Goal: Information Seeking & Learning: Learn about a topic

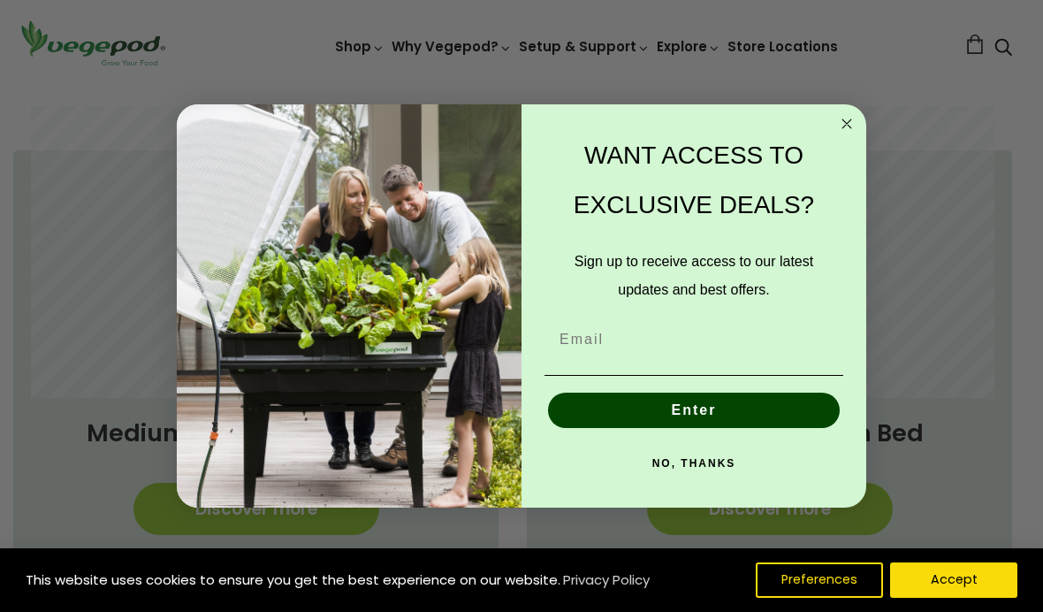
scroll to position [1179, 9]
click at [844, 128] on icon "Close dialog" at bounding box center [846, 123] width 9 height 9
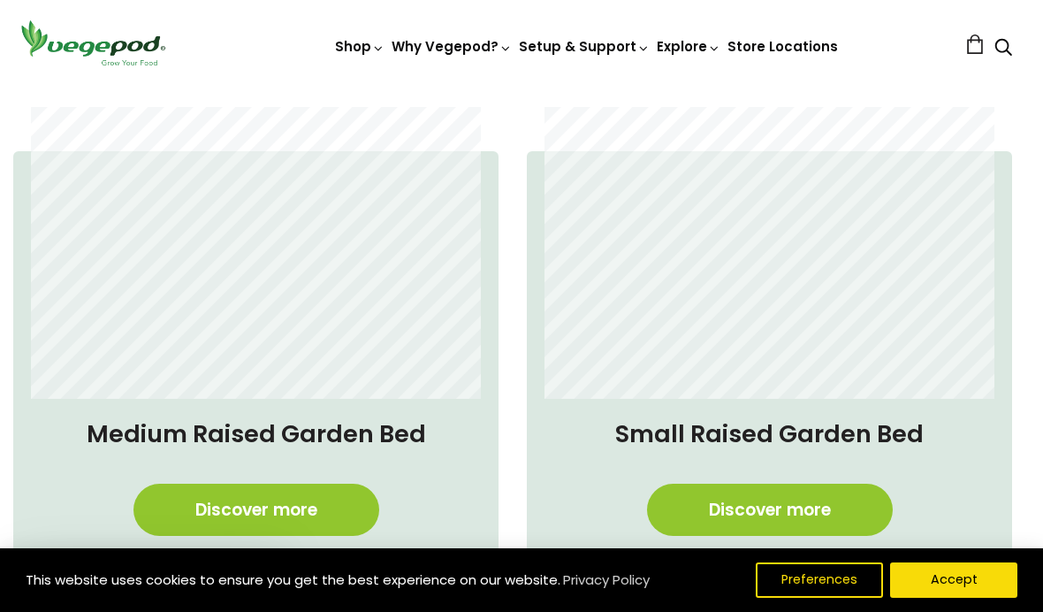
click at [304, 522] on link "Discover more" at bounding box center [256, 510] width 246 height 52
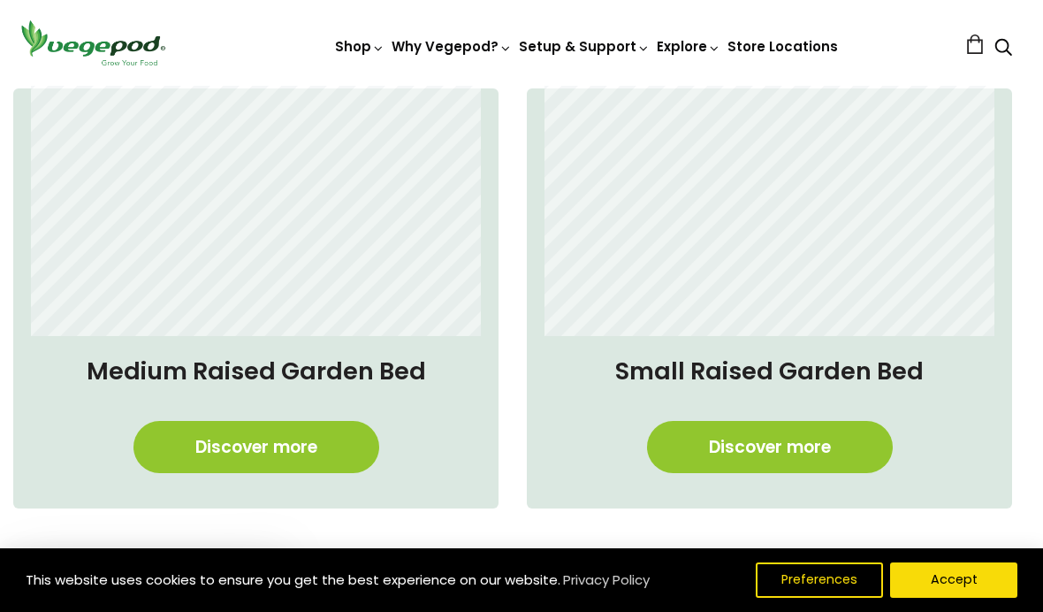
scroll to position [0, 247]
click at [369, 379] on h4 "Medium Raised Garden Bed" at bounding box center [256, 371] width 450 height 35
click at [381, 371] on h4 "Medium Raised Garden Bed" at bounding box center [256, 371] width 450 height 35
click at [335, 452] on link "Discover more" at bounding box center [256, 447] width 246 height 52
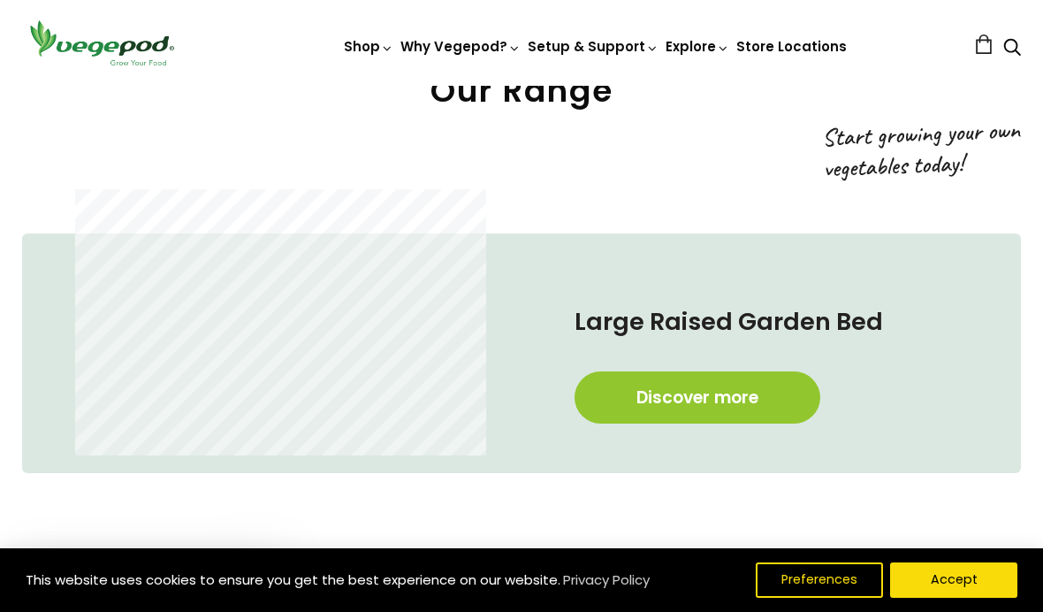
scroll to position [778, 0]
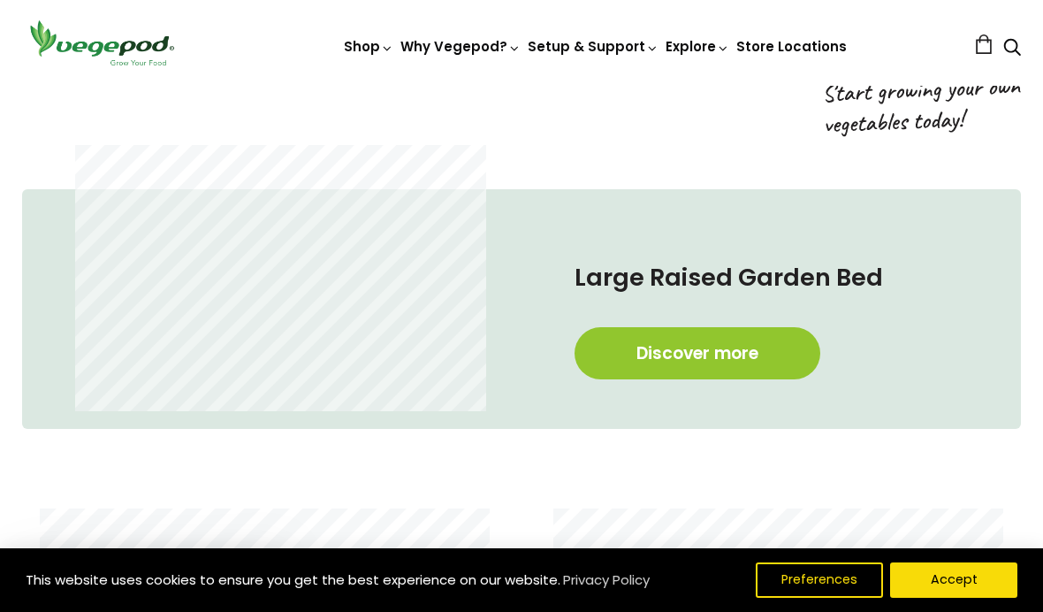
click at [603, 339] on link "Discover more" at bounding box center [698, 353] width 246 height 52
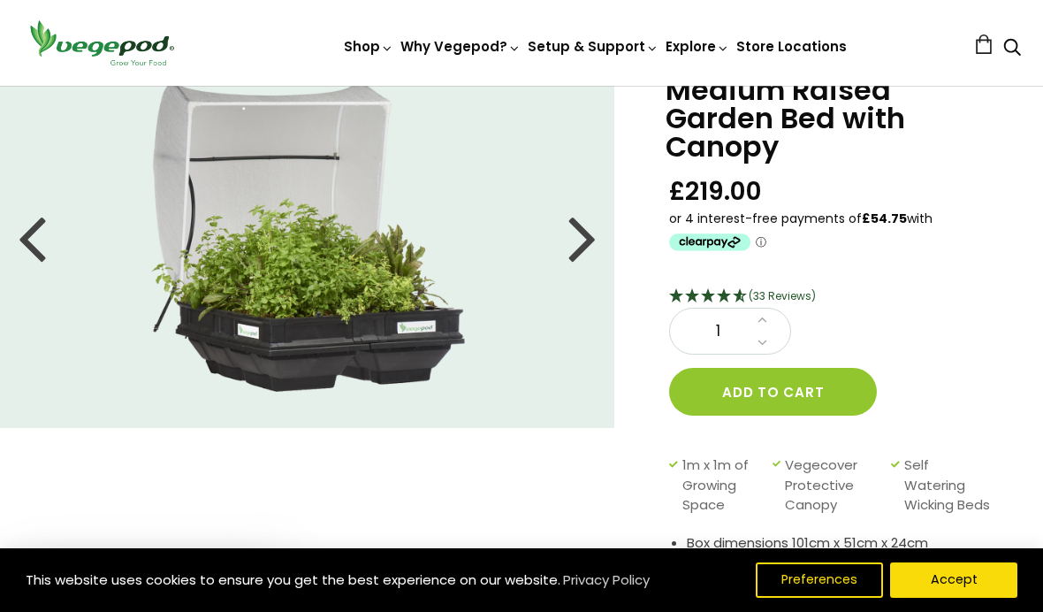
scroll to position [46, 0]
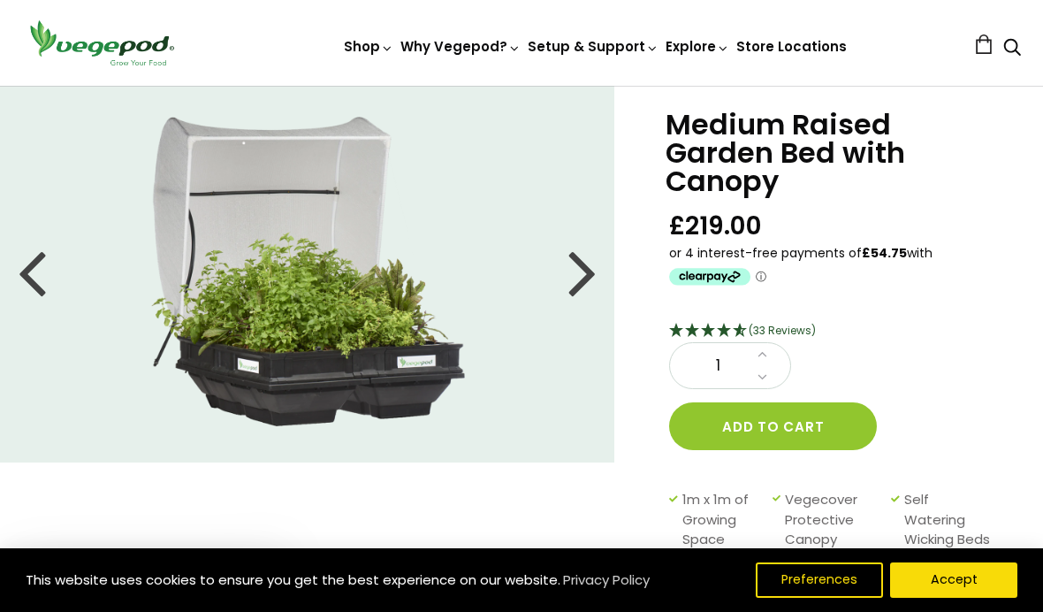
click at [585, 296] on div at bounding box center [582, 272] width 28 height 80
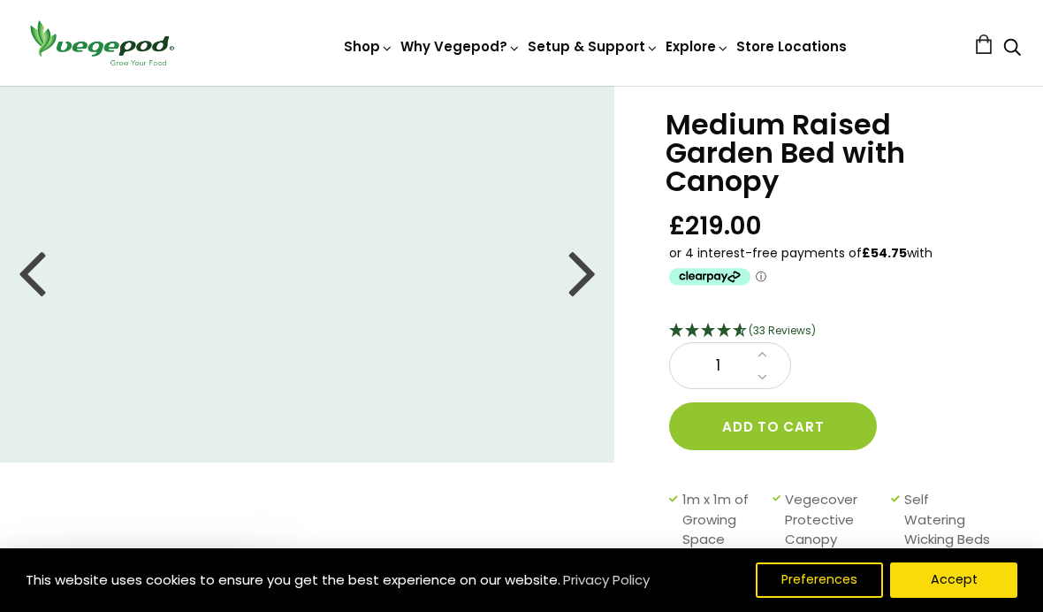
click at [579, 277] on div at bounding box center [582, 272] width 28 height 80
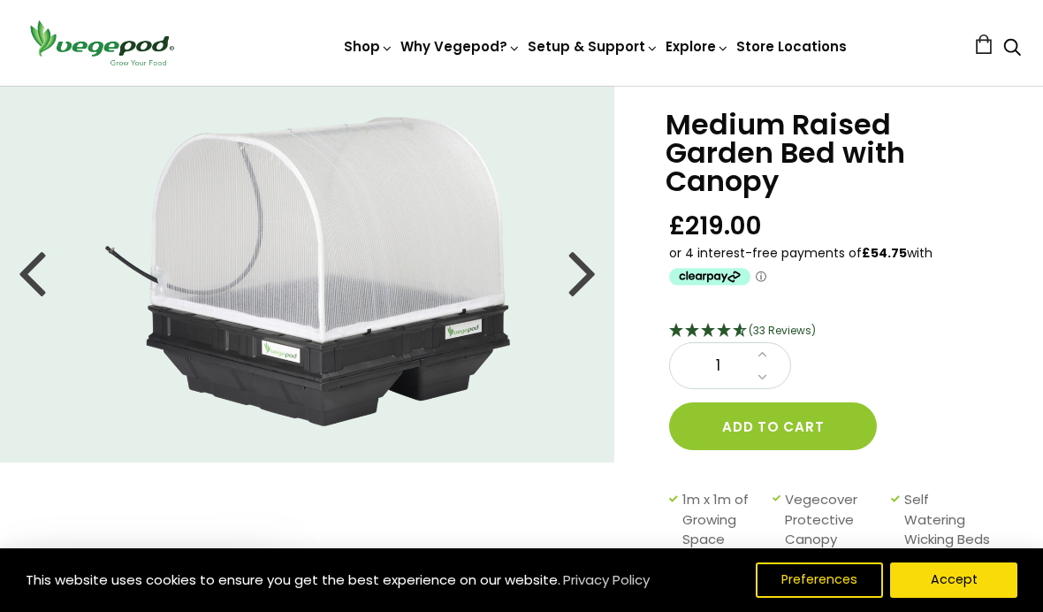
click at [585, 281] on div at bounding box center [582, 272] width 28 height 80
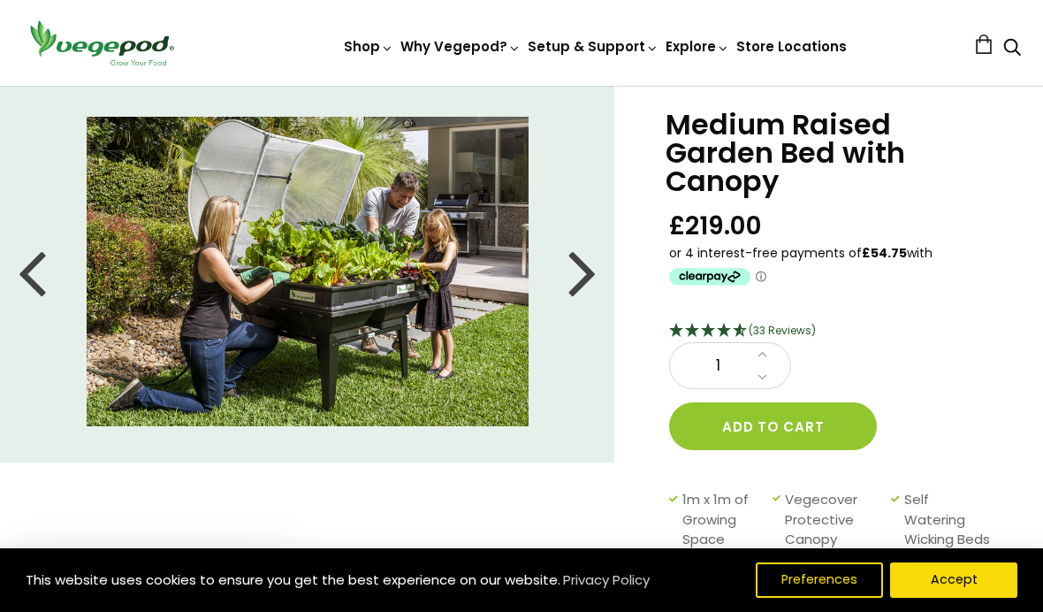
click at [588, 281] on div at bounding box center [582, 272] width 28 height 80
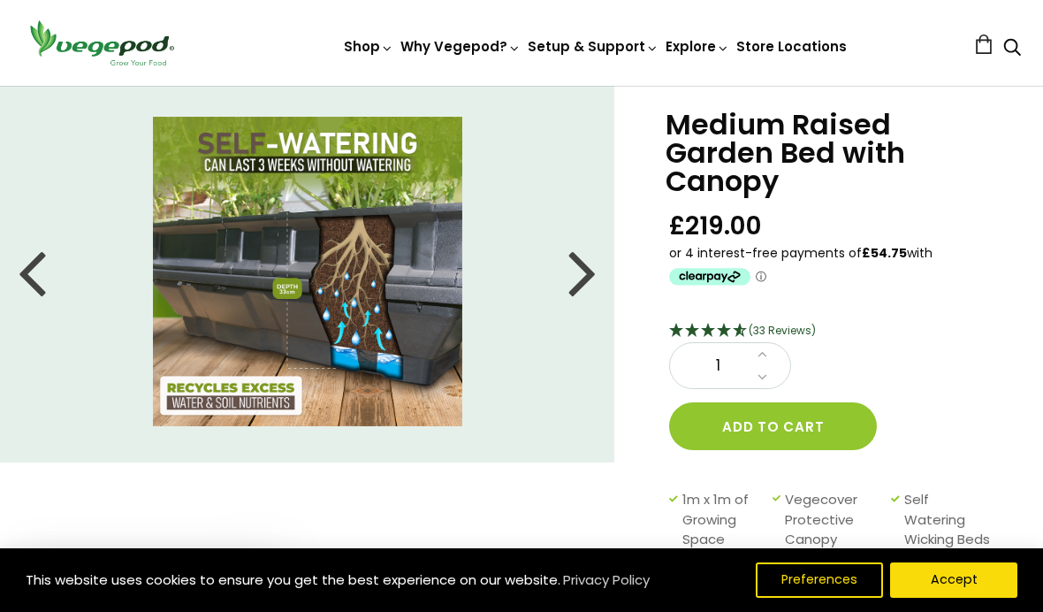
click at [588, 281] on div at bounding box center [582, 272] width 28 height 80
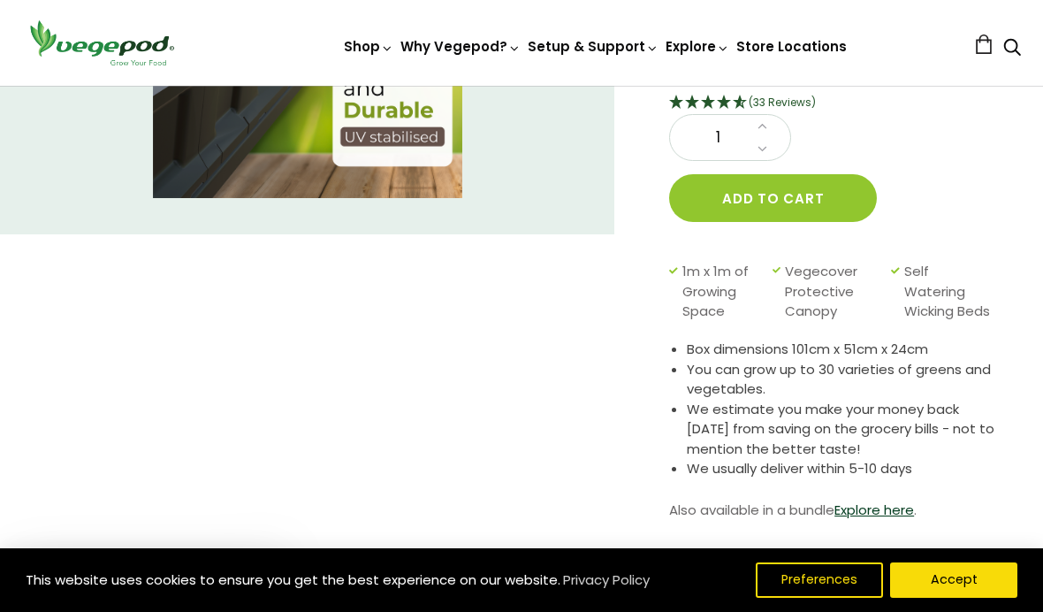
scroll to position [0, 0]
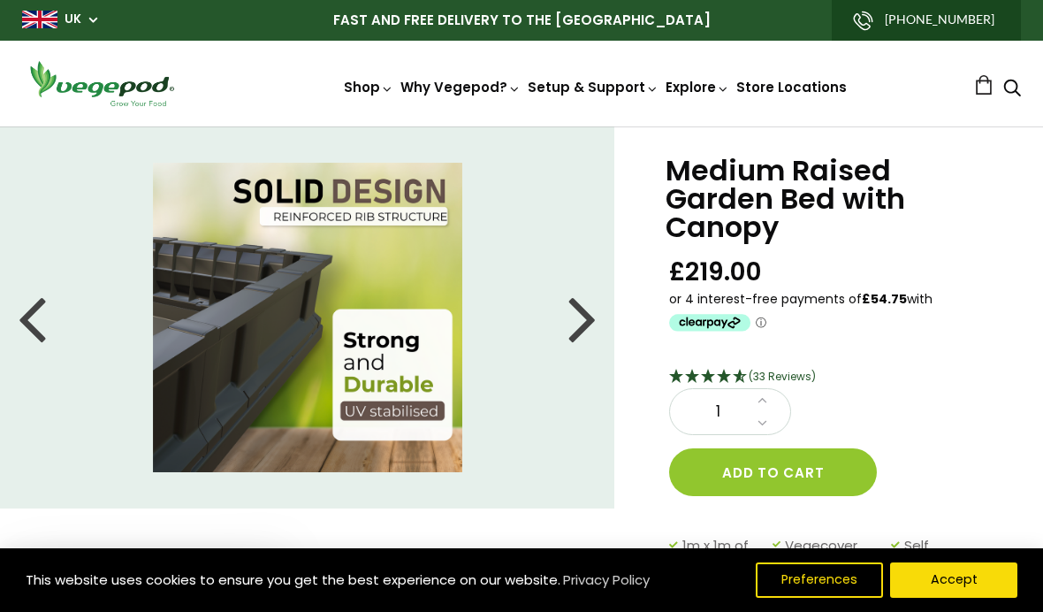
click at [579, 332] on div at bounding box center [582, 318] width 28 height 80
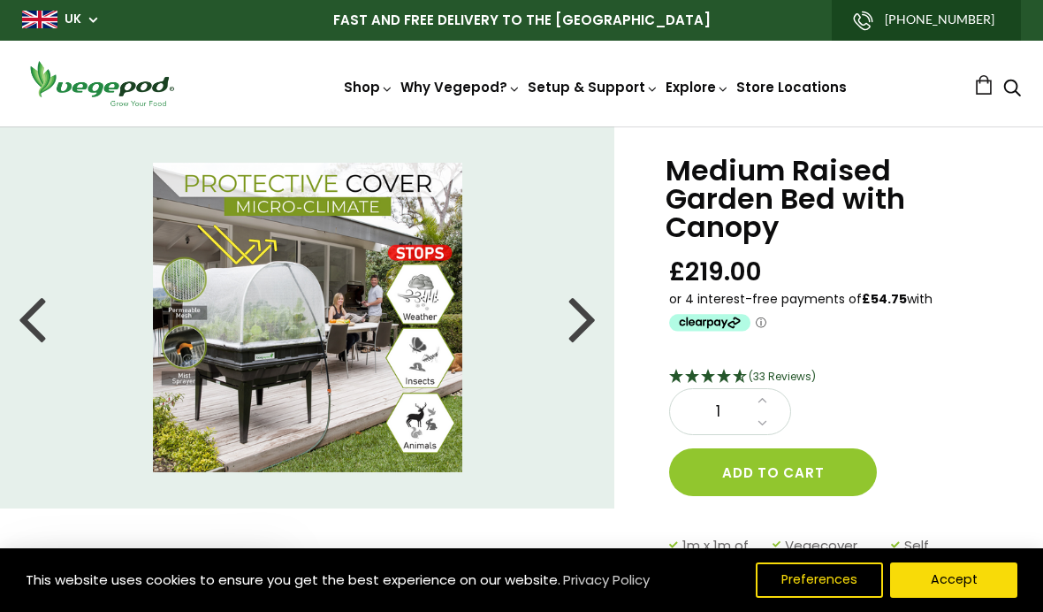
click at [522, 126] on span "Stands & Trolleys" at bounding box center [522, 126] width 0 height 0
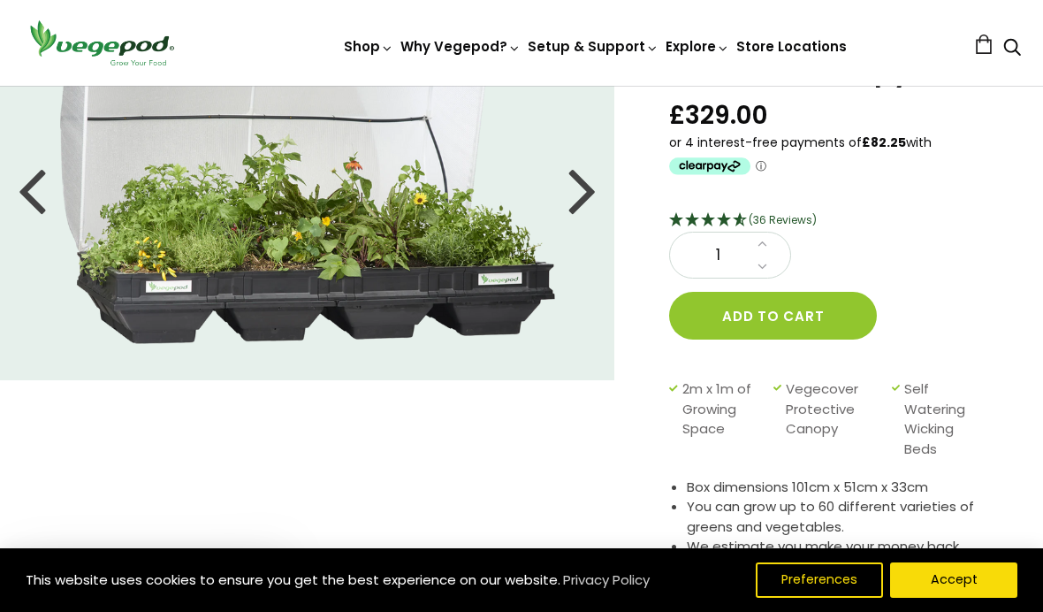
scroll to position [90, 0]
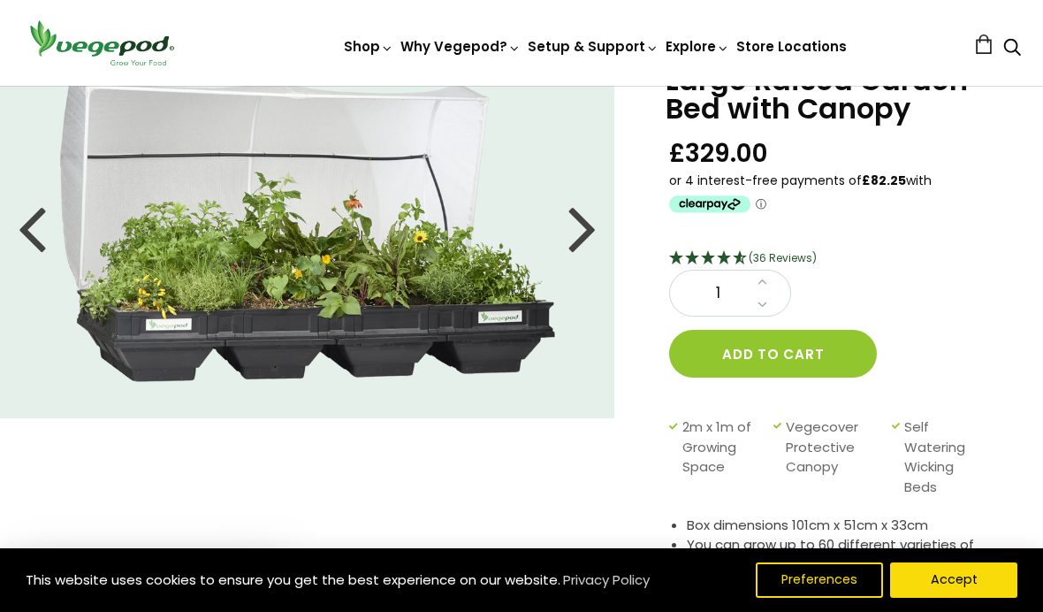
click at [569, 231] on div at bounding box center [582, 227] width 28 height 80
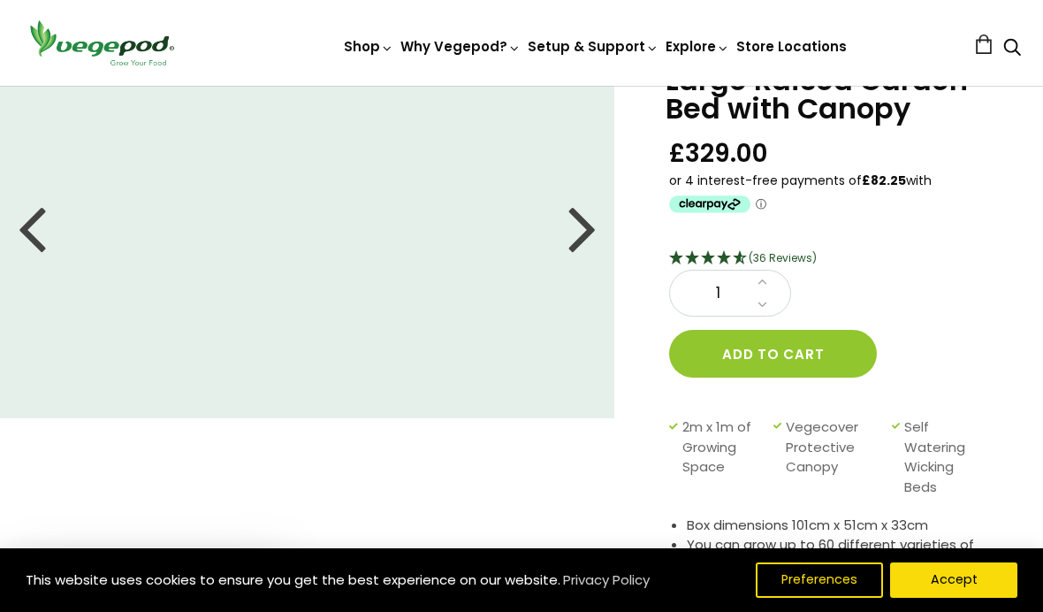
click at [579, 239] on div at bounding box center [582, 227] width 28 height 80
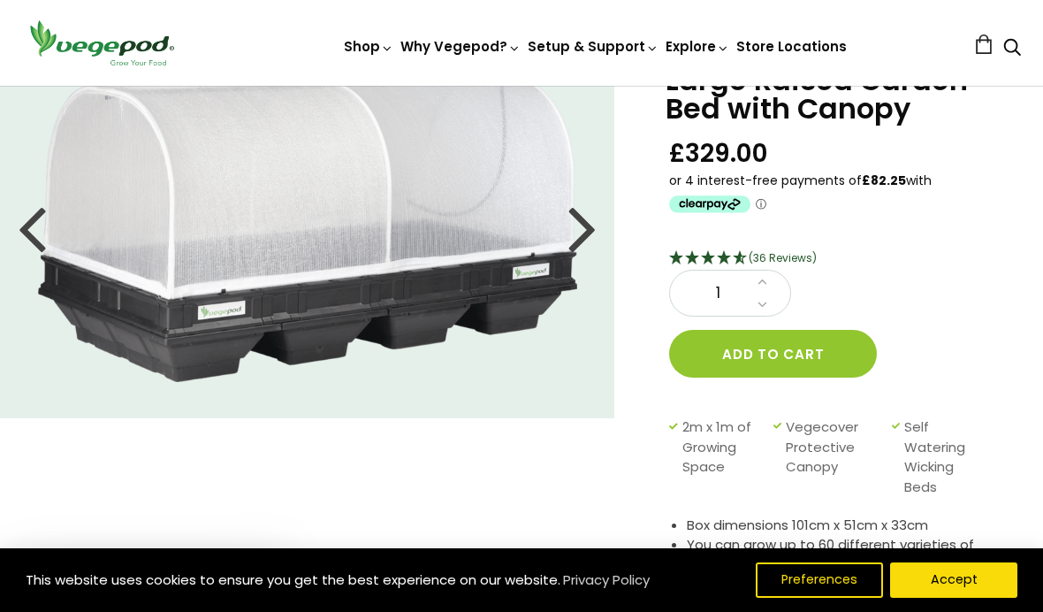
click at [585, 242] on div at bounding box center [582, 227] width 28 height 80
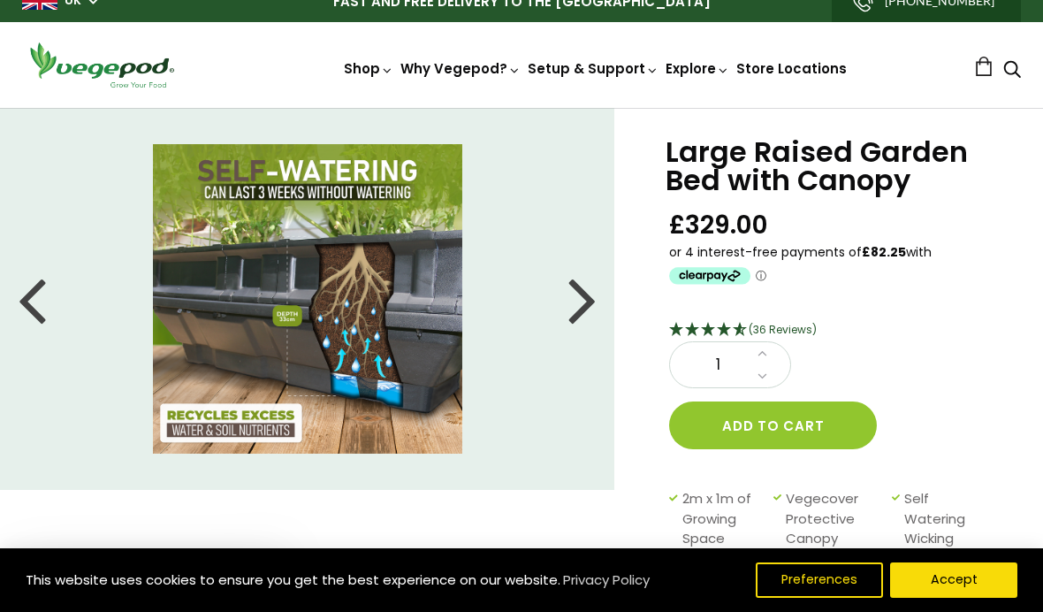
scroll to position [0, 0]
